Goal: Task Accomplishment & Management: Use online tool/utility

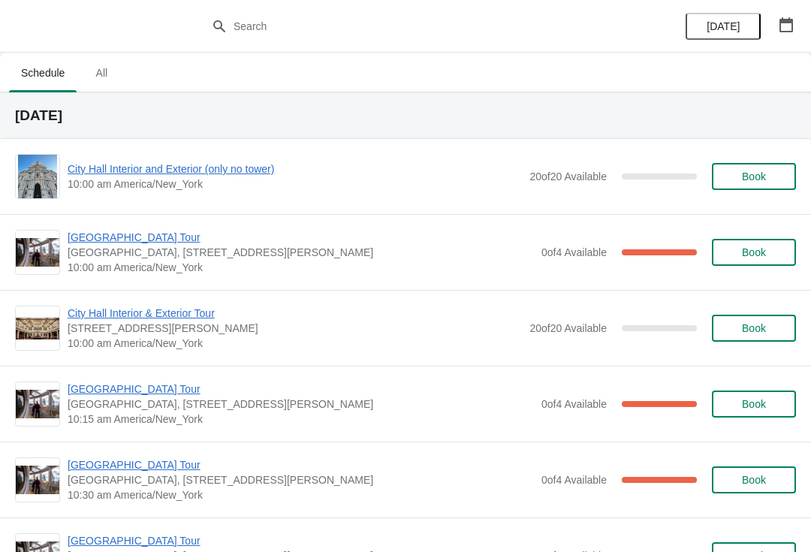
click at [103, 393] on span "[GEOGRAPHIC_DATA] Tour" at bounding box center [301, 388] width 466 height 15
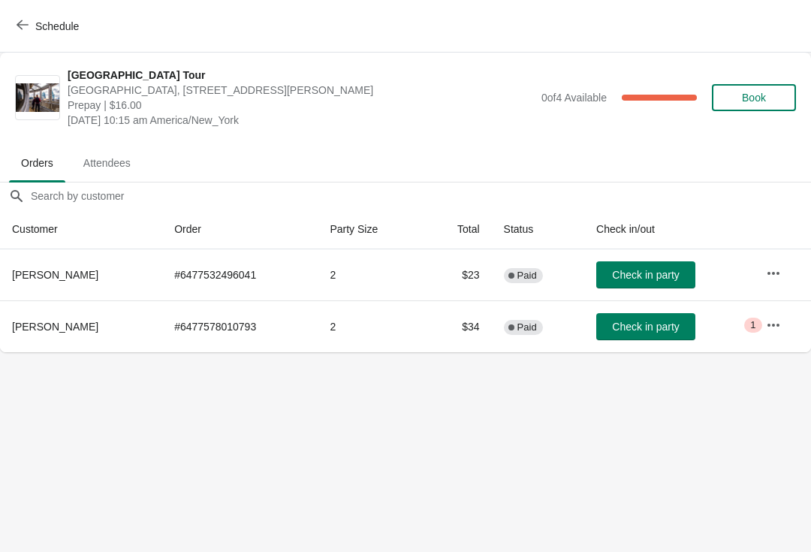
click at [656, 321] on span "Check in party" at bounding box center [645, 327] width 67 height 12
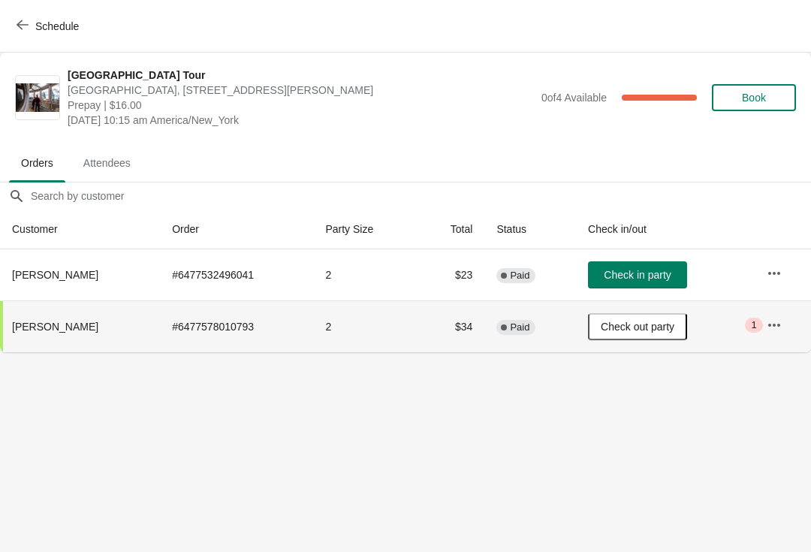
click at [622, 276] on span "Check in party" at bounding box center [637, 275] width 67 height 12
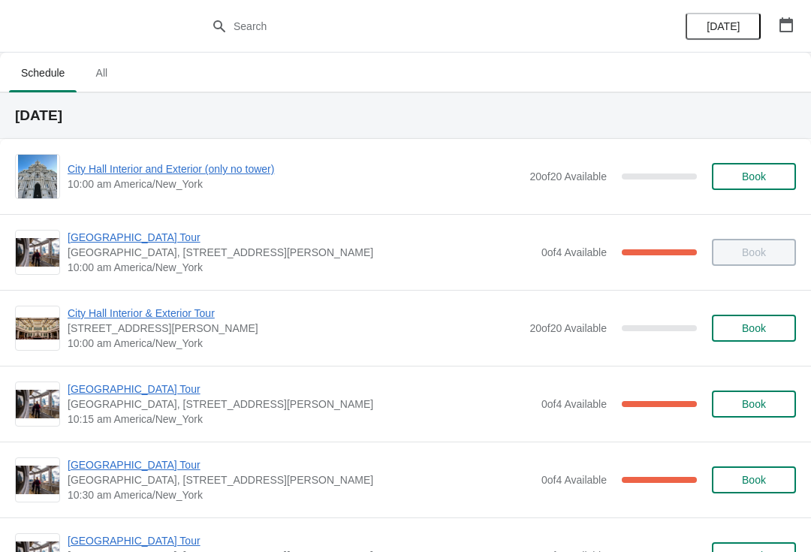
click at [251, 471] on span "[GEOGRAPHIC_DATA] Tour" at bounding box center [301, 464] width 466 height 15
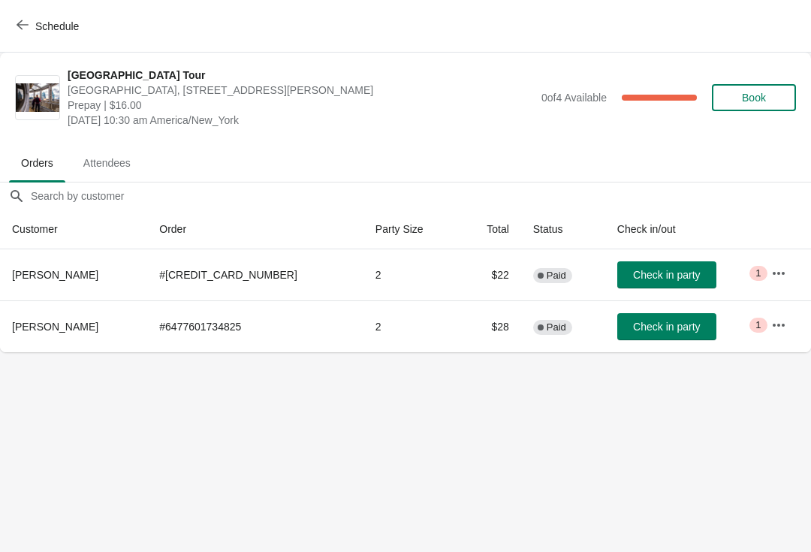
click at [21, 32] on span "button" at bounding box center [23, 26] width 12 height 14
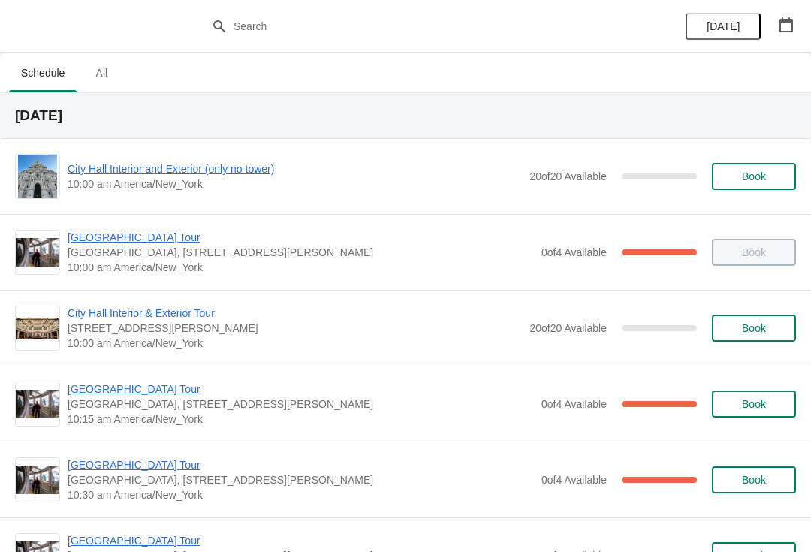
click at [102, 459] on span "[GEOGRAPHIC_DATA] Tour" at bounding box center [301, 464] width 466 height 15
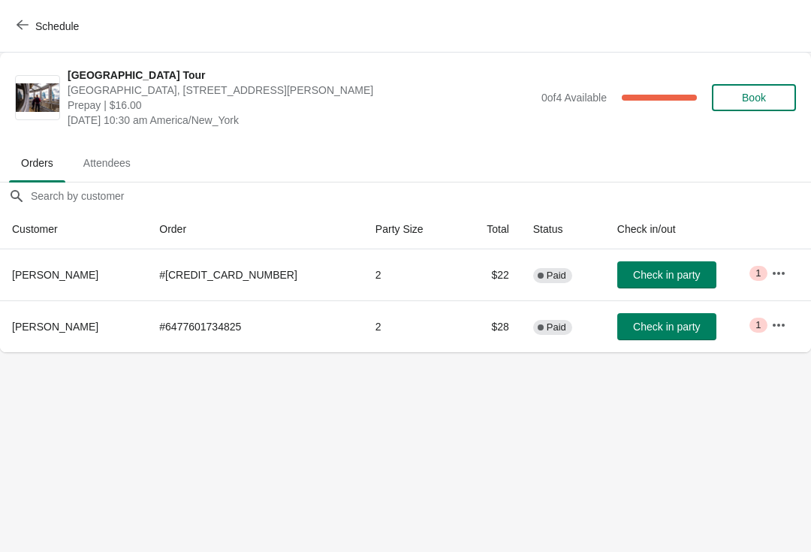
click at [663, 339] on button "Check in party" at bounding box center [666, 326] width 99 height 27
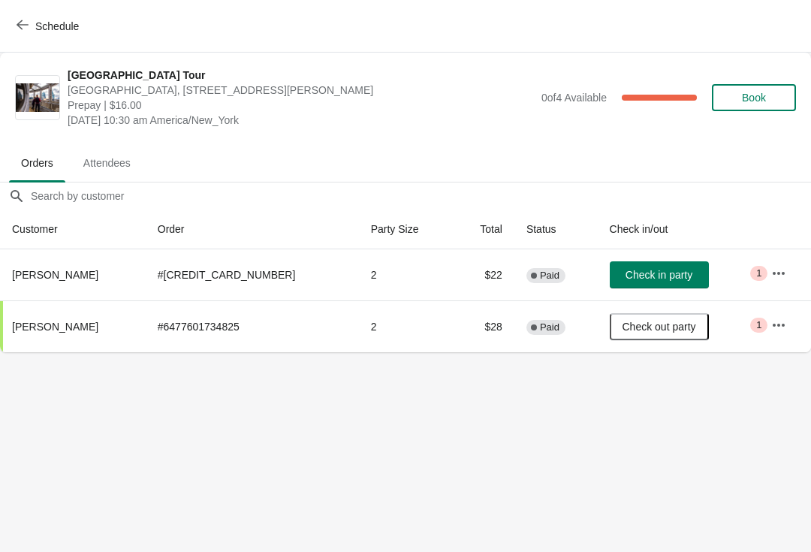
click at [2, 31] on div "Schedule" at bounding box center [405, 26] width 811 height 53
click at [21, 20] on icon "button" at bounding box center [23, 25] width 12 height 12
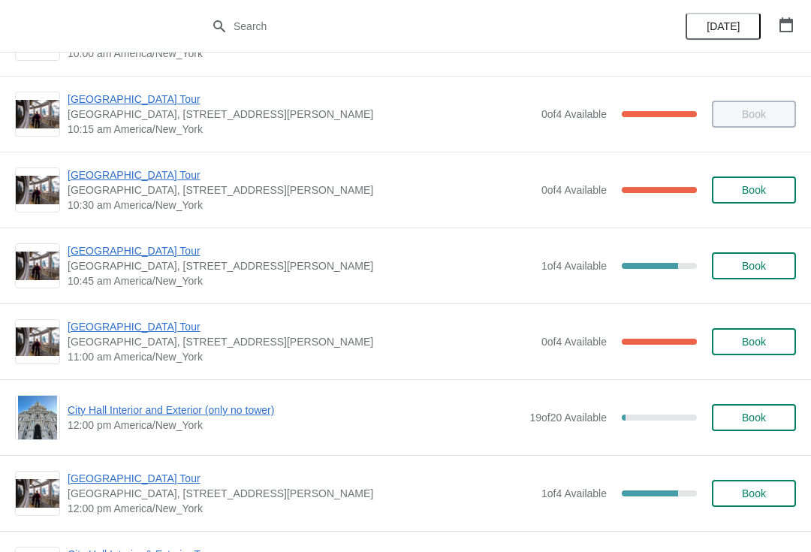
scroll to position [272, 0]
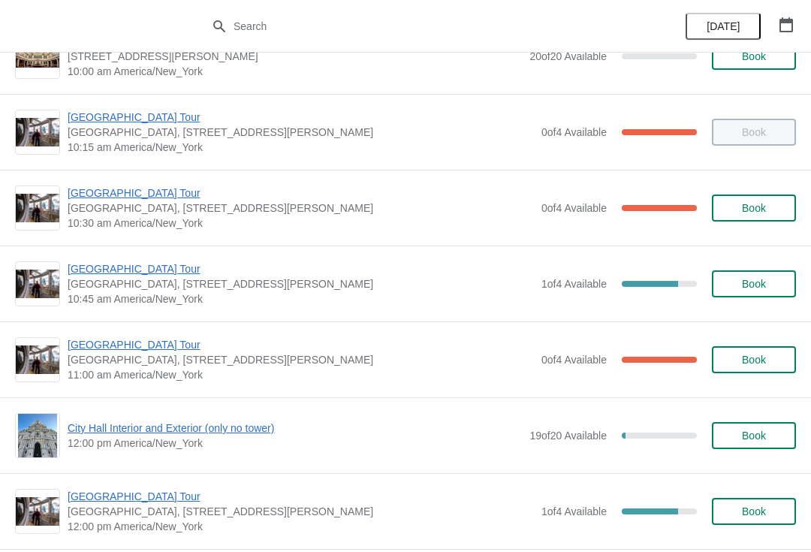
click at [100, 276] on span "[GEOGRAPHIC_DATA] Tour" at bounding box center [301, 268] width 466 height 15
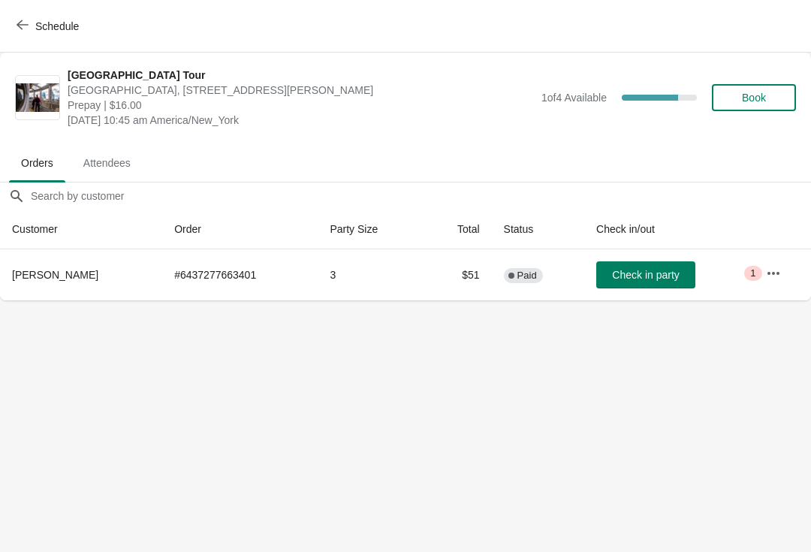
click at [634, 265] on button "Check in party" at bounding box center [645, 274] width 99 height 27
